Goal: Check status

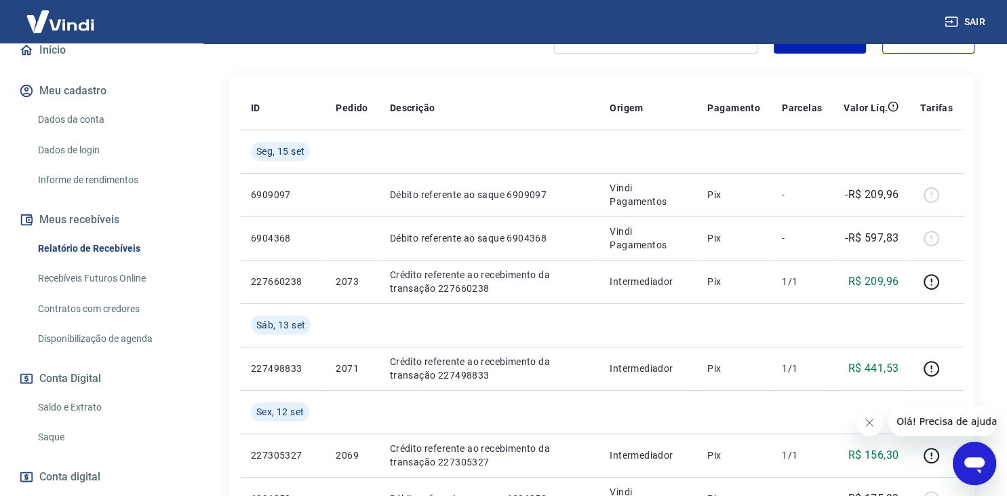
scroll to position [212, 0]
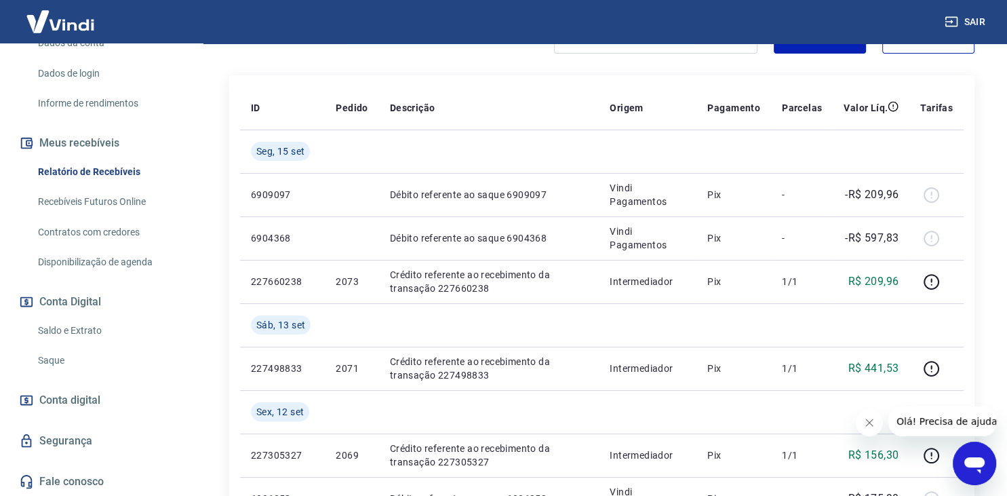
click at [96, 332] on link "Saldo e Extrato" at bounding box center [110, 331] width 154 height 28
